Goal: Find contact information: Find contact information

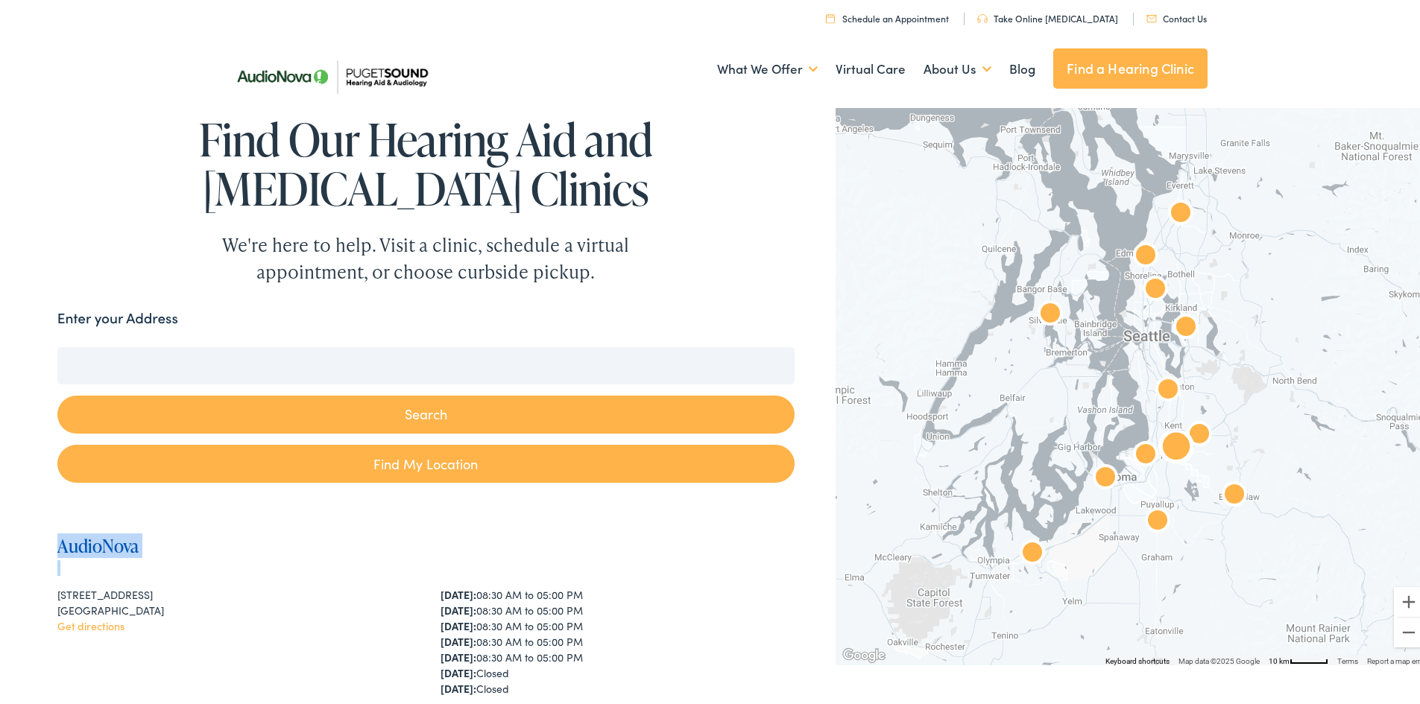
drag, startPoint x: 177, startPoint y: 557, endPoint x: 57, endPoint y: 550, distance: 119.5
click at [57, 550] on div "AudioNova 1833 Auburn Way N #M Auburn, WA 98002 Get directions Monday: 08:30 AM…" at bounding box center [425, 705] width 737 height 375
click at [202, 568] on div at bounding box center [425, 566] width 737 height 16
drag, startPoint x: 162, startPoint y: 553, endPoint x: 54, endPoint y: 536, distance: 108.7
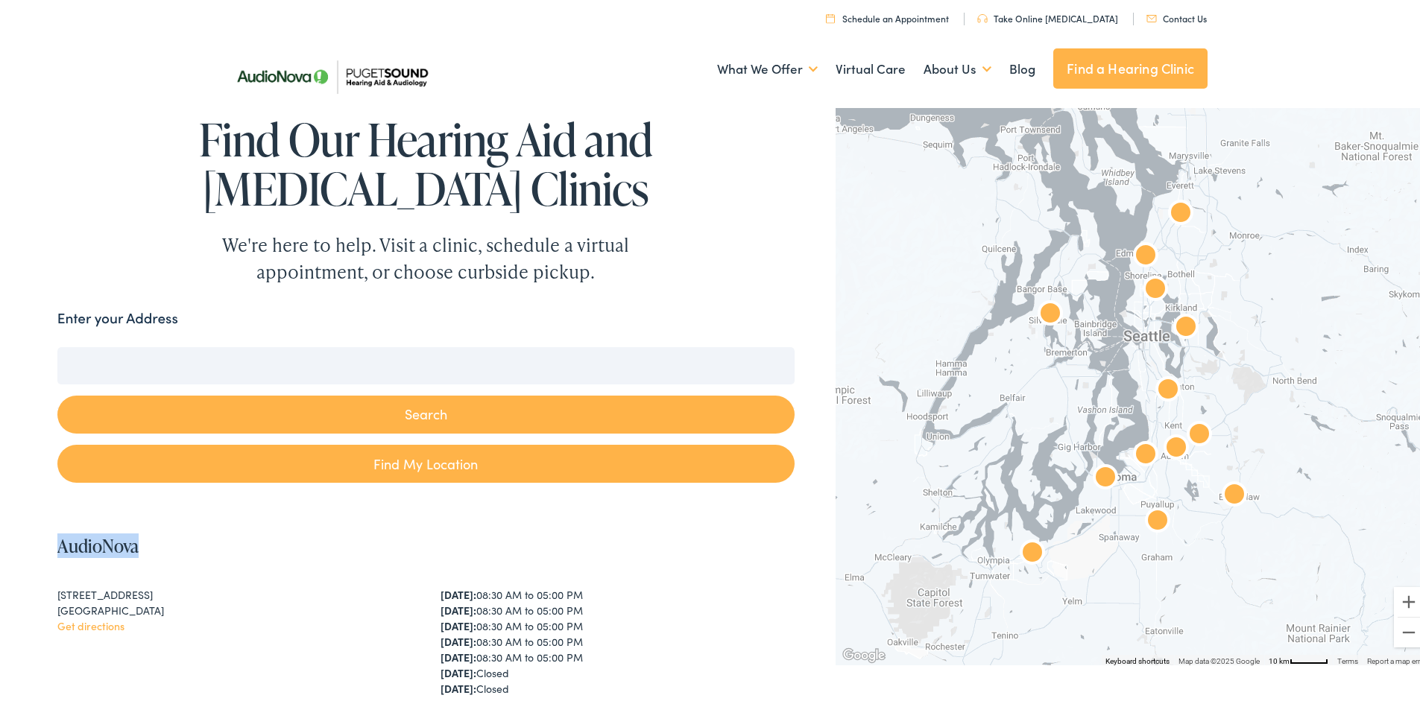
drag, startPoint x: 53, startPoint y: 549, endPoint x: 144, endPoint y: 551, distance: 91.0
click at [144, 551] on h4 "AudioNova" at bounding box center [425, 544] width 737 height 22
drag, startPoint x: 144, startPoint y: 551, endPoint x: 54, endPoint y: 547, distance: 90.3
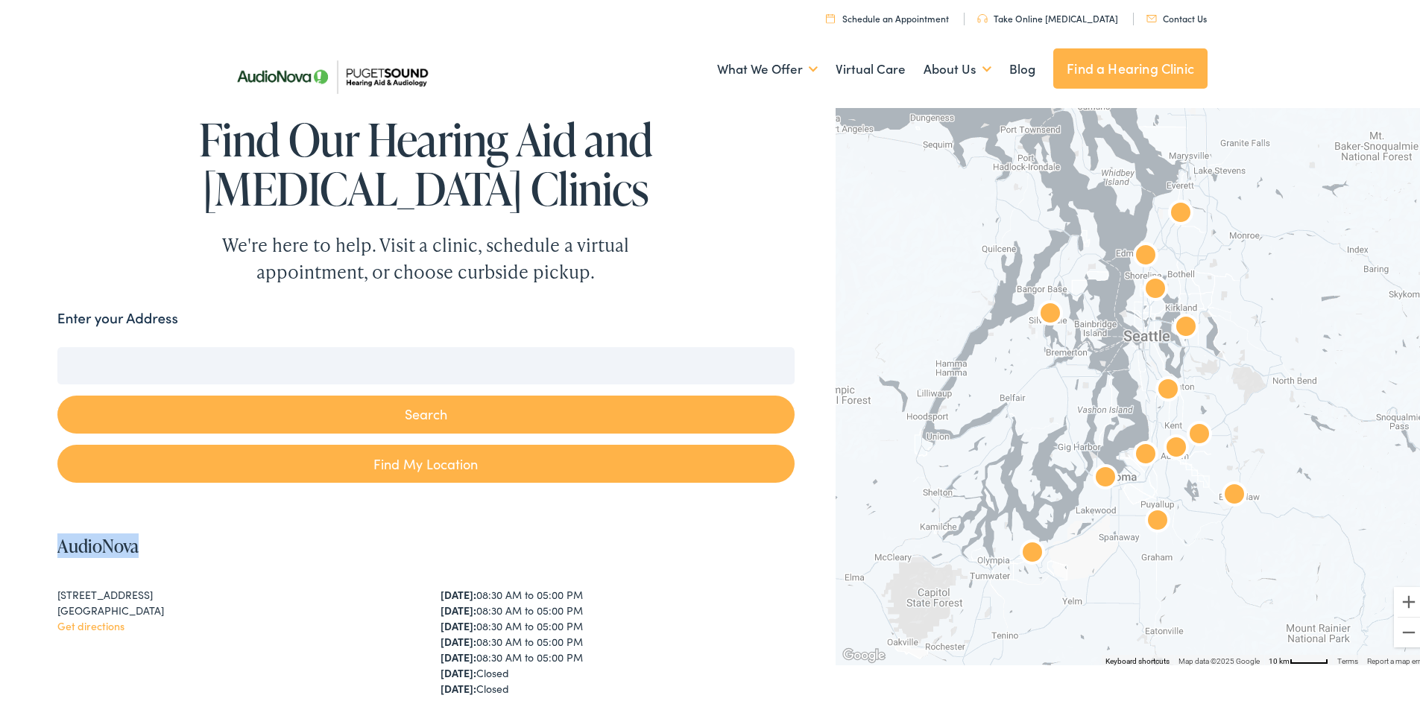
click at [57, 554] on link "AudioNova" at bounding box center [97, 543] width 81 height 25
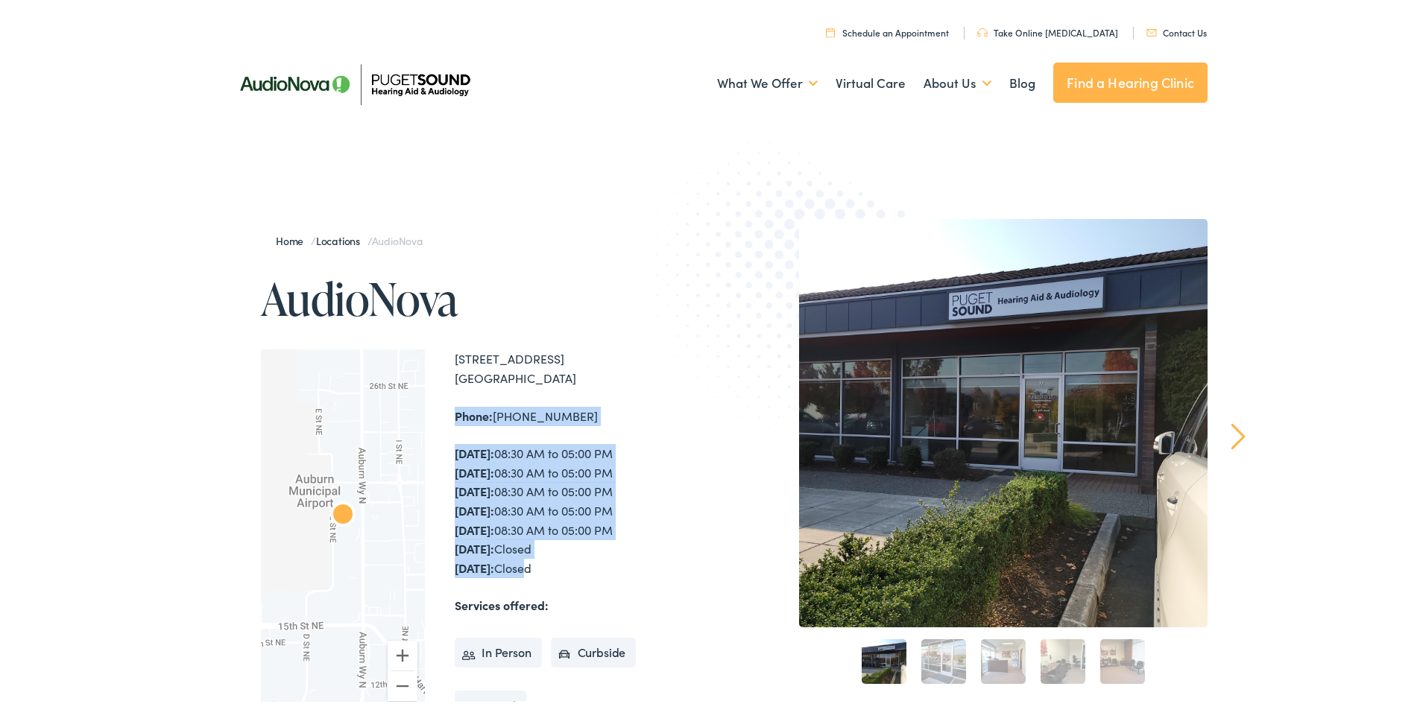
drag, startPoint x: 520, startPoint y: 573, endPoint x: 451, endPoint y: 414, distance: 173.0
click at [455, 414] on div "[STREET_ADDRESS] Phone: [PHONE_NUMBER] [DATE]: 08:30 AM to 05:00 PM [DATE]: 08:…" at bounding box center [585, 532] width 261 height 370
click at [455, 414] on strong "Phone:" at bounding box center [474, 413] width 38 height 16
drag, startPoint x: 451, startPoint y: 414, endPoint x: 537, endPoint y: 563, distance: 172.0
click at [537, 563] on div "[STREET_ADDRESS] Phone: [PHONE_NUMBER] [DATE]: 08:30 AM to 05:00 PM [DATE]: 08:…" at bounding box center [585, 532] width 261 height 370
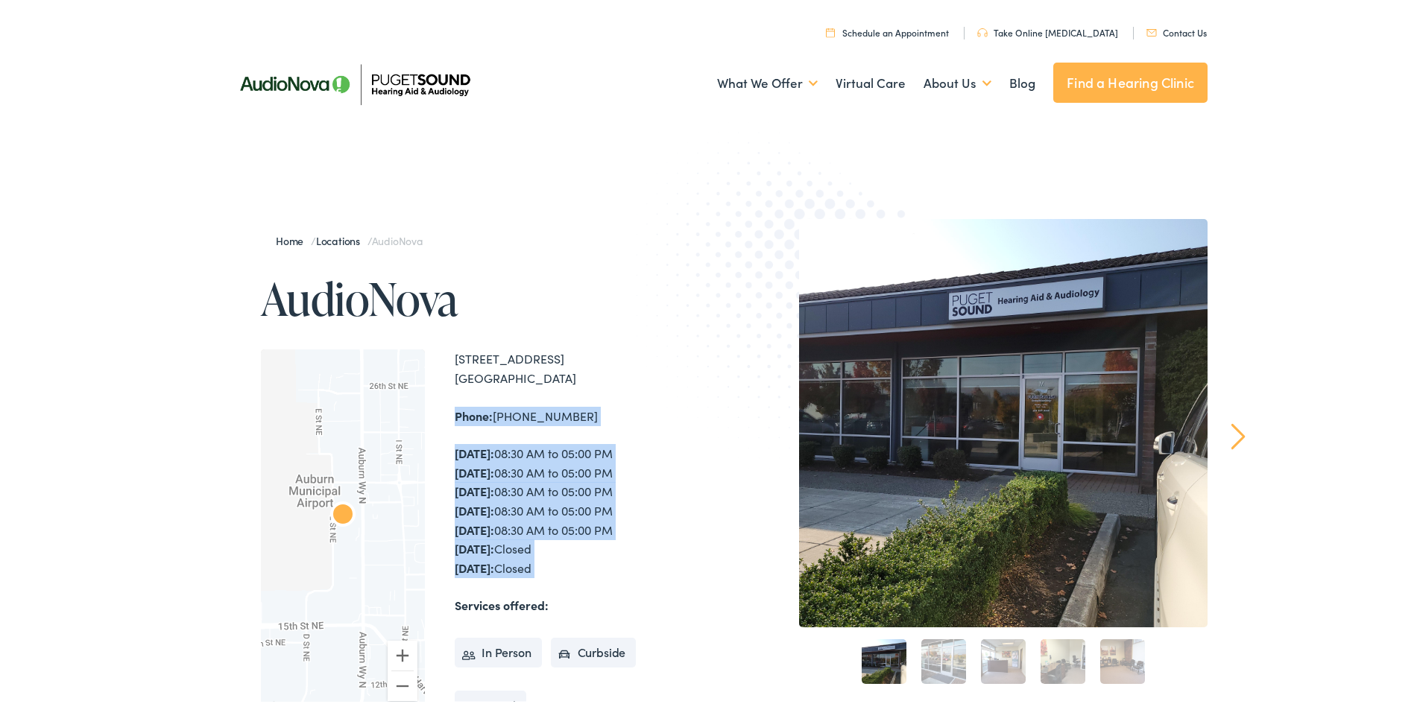
click at [537, 563] on div "[DATE]: 08:30 AM to 05:00 PM [DATE]: 08:30 AM to 05:00 PM [DATE]: 08:30 AM to 0…" at bounding box center [585, 507] width 261 height 133
drag, startPoint x: 537, startPoint y: 563, endPoint x: 450, endPoint y: 403, distance: 181.8
click at [455, 403] on div "[STREET_ADDRESS] Phone: [PHONE_NUMBER] [DATE]: 08:30 AM to 05:00 PM [DATE]: 08:…" at bounding box center [585, 532] width 261 height 370
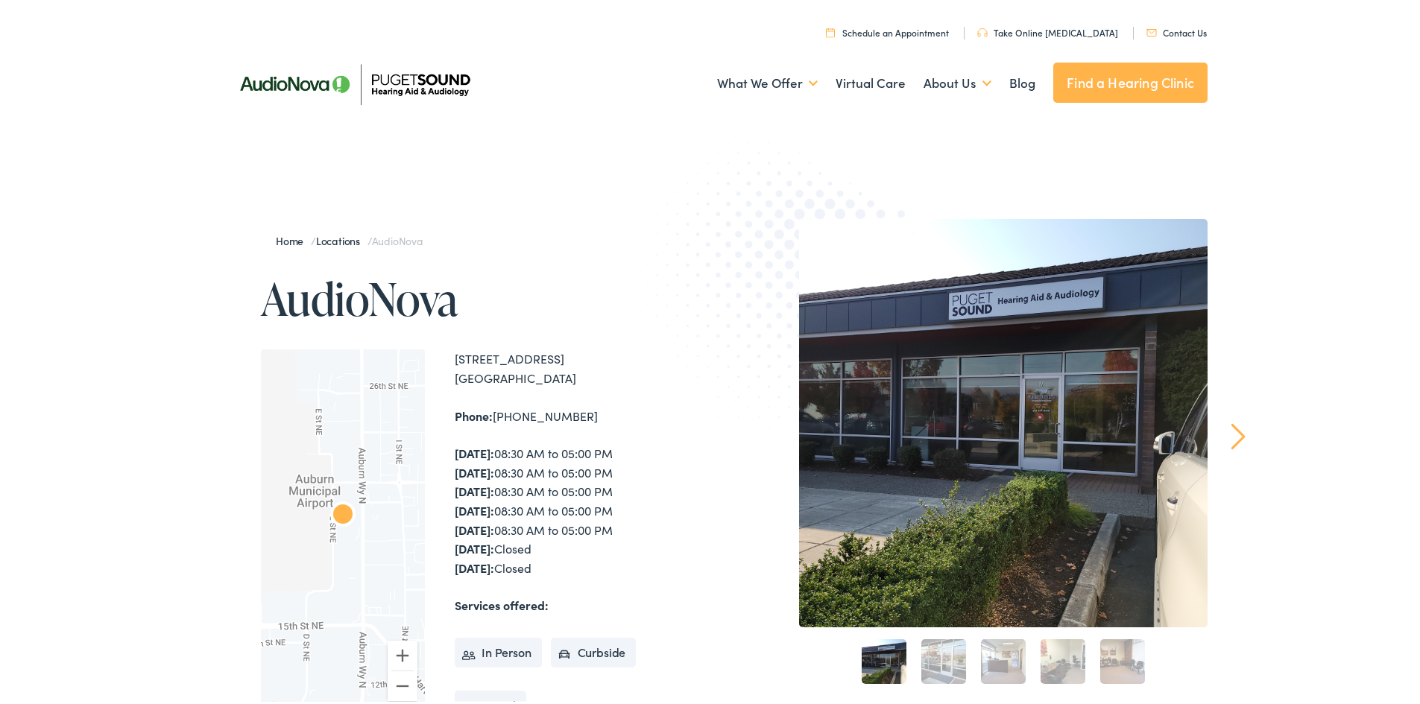
click at [455, 357] on div "[STREET_ADDRESS]" at bounding box center [585, 366] width 261 height 38
drag, startPoint x: 455, startPoint y: 357, endPoint x: 530, endPoint y: 562, distance: 218.4
click at [530, 562] on div "[STREET_ADDRESS] Phone: [PHONE_NUMBER] [DATE]: 08:30 AM to 05:00 PM [DATE]: 08:…" at bounding box center [585, 532] width 261 height 370
click at [530, 562] on div "[DATE]: 08:30 AM to 05:00 PM [DATE]: 08:30 AM to 05:00 PM [DATE]: 08:30 AM to 0…" at bounding box center [585, 507] width 261 height 133
drag, startPoint x: 530, startPoint y: 562, endPoint x: 461, endPoint y: 354, distance: 219.0
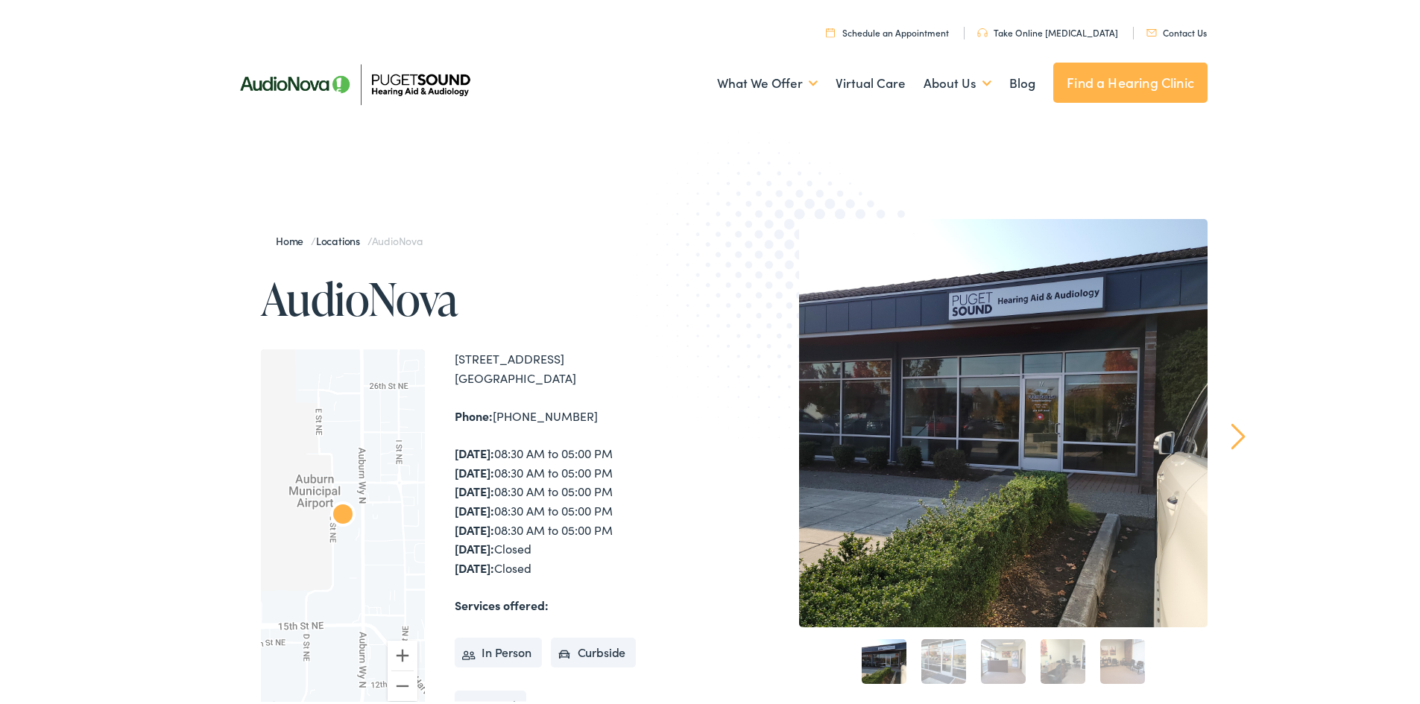
click at [461, 354] on div "[STREET_ADDRESS] Phone: [PHONE_NUMBER] [DATE]: 08:30 AM to 05:00 PM [DATE]: 08:…" at bounding box center [585, 532] width 261 height 370
click at [461, 354] on div "[STREET_ADDRESS]" at bounding box center [585, 366] width 261 height 38
drag, startPoint x: 461, startPoint y: 354, endPoint x: 469, endPoint y: 370, distance: 18.0
click at [469, 370] on div "[STREET_ADDRESS]" at bounding box center [585, 366] width 261 height 38
